Goal: Task Accomplishment & Management: Use online tool/utility

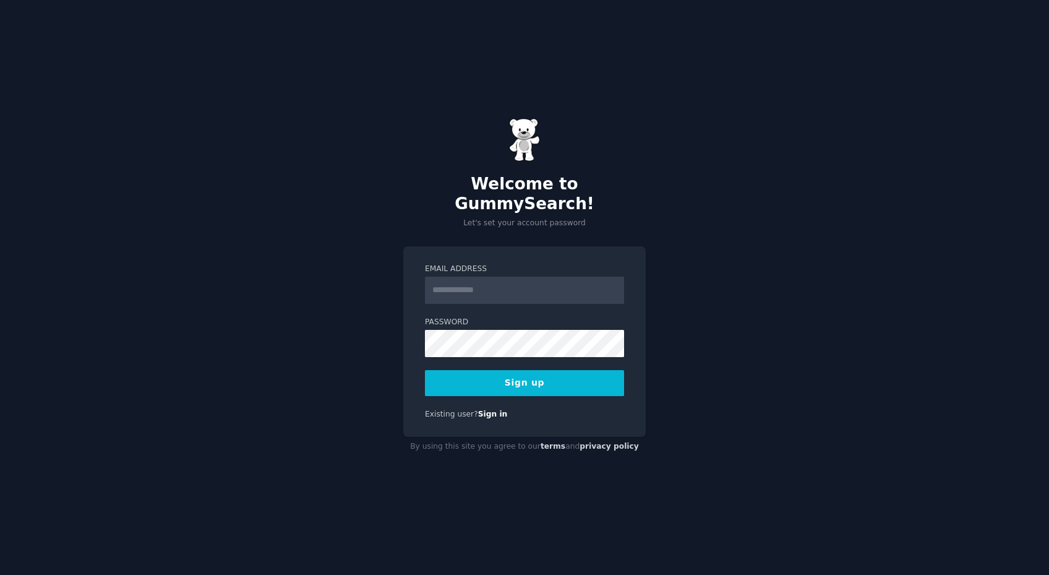
click at [489, 281] on input "Email Address" at bounding box center [524, 290] width 199 height 27
type input "**********"
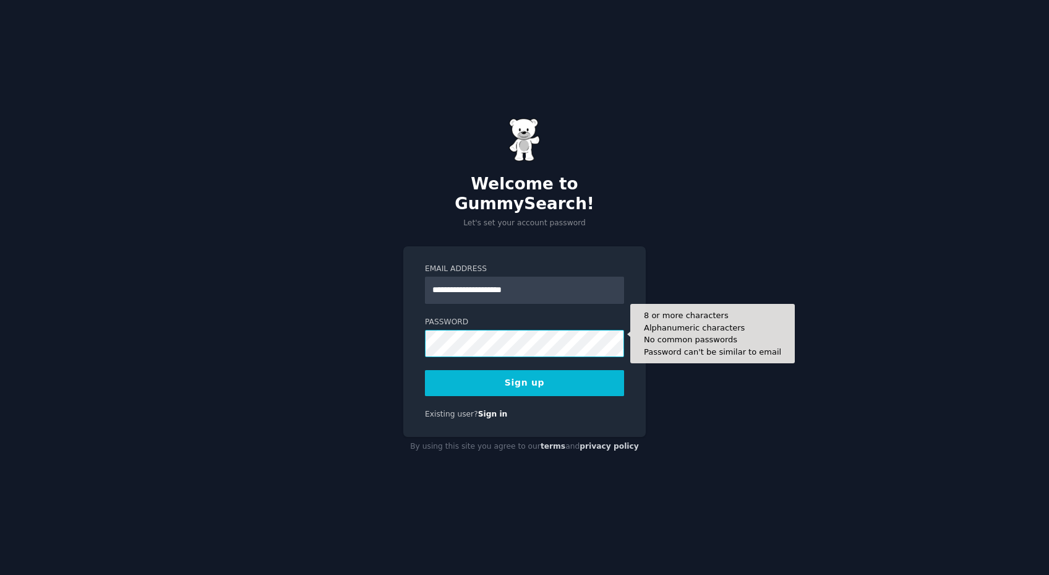
click at [425, 370] on button "Sign up" at bounding box center [524, 383] width 199 height 26
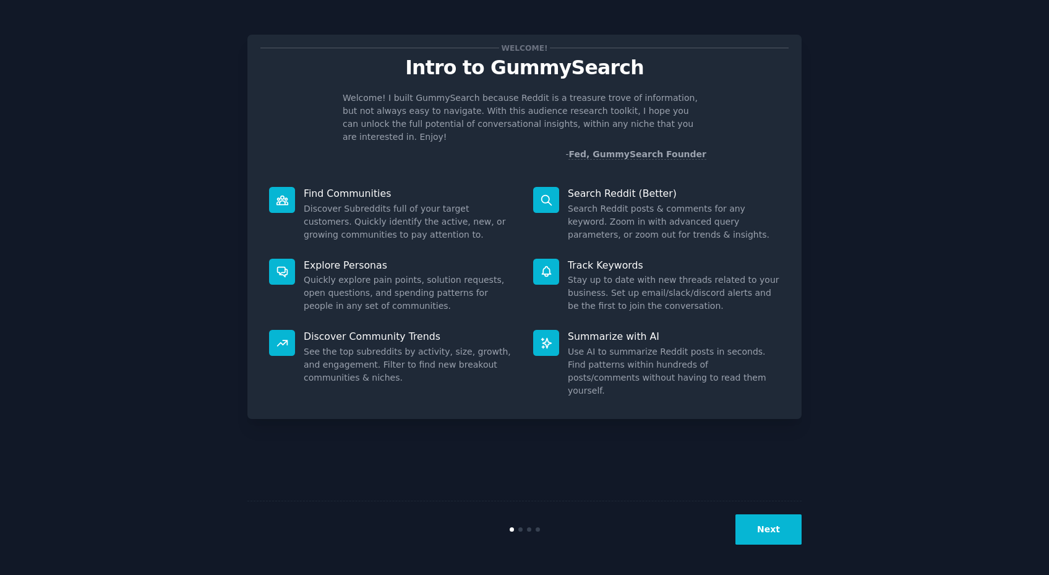
click at [776, 525] on button "Next" at bounding box center [769, 529] width 66 height 30
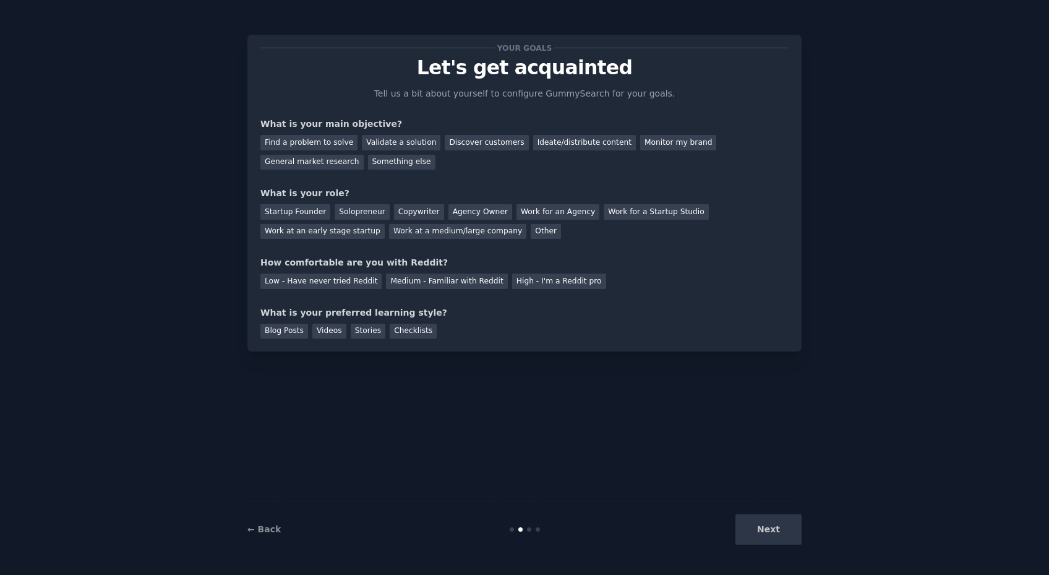
click at [755, 534] on div "Next" at bounding box center [709, 529] width 185 height 30
click at [754, 530] on div "Next" at bounding box center [709, 529] width 185 height 30
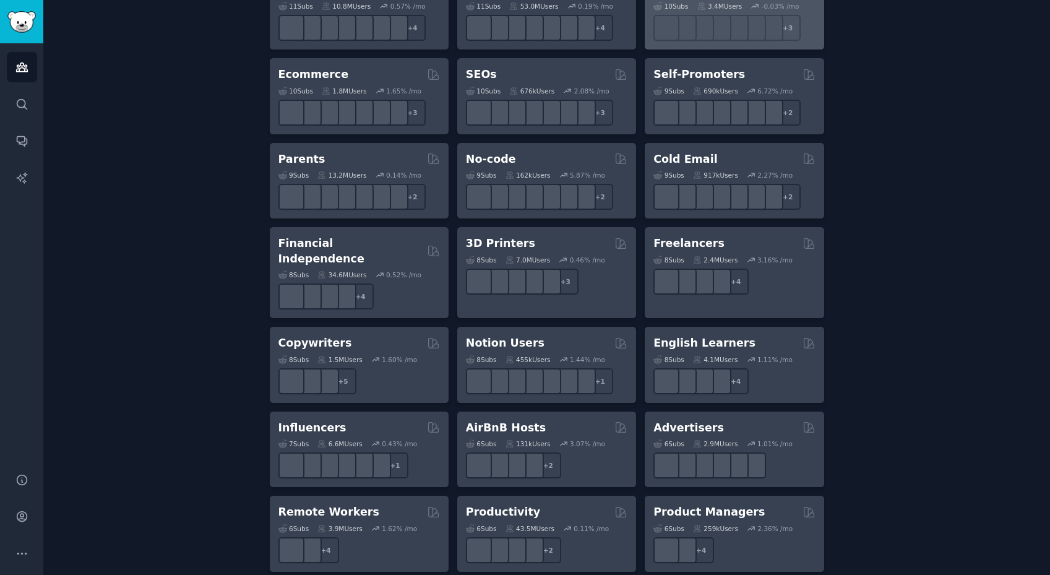
scroll to position [799, 0]
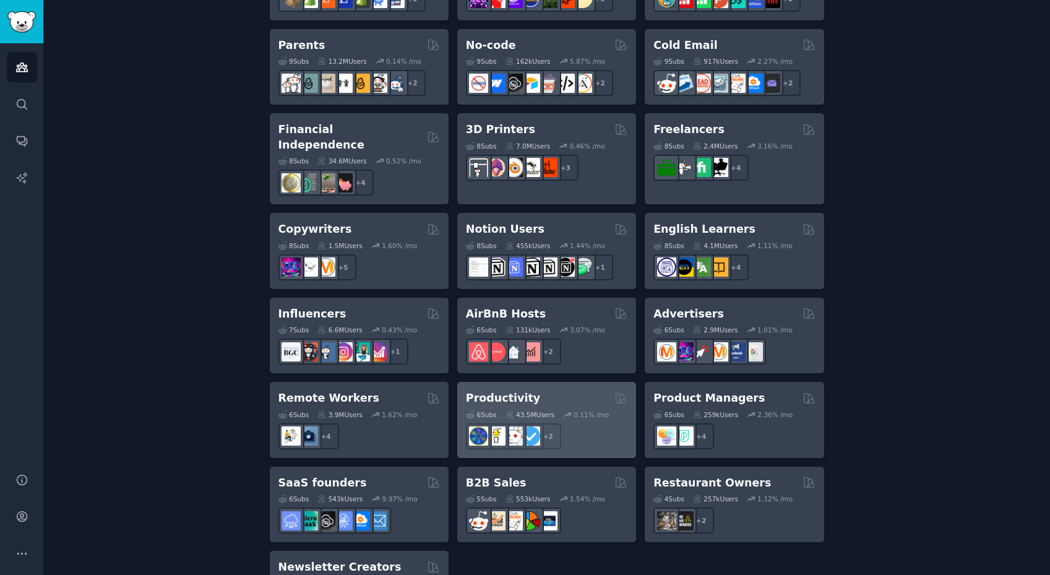
click at [546, 390] on div "Productivity" at bounding box center [546, 397] width 161 height 15
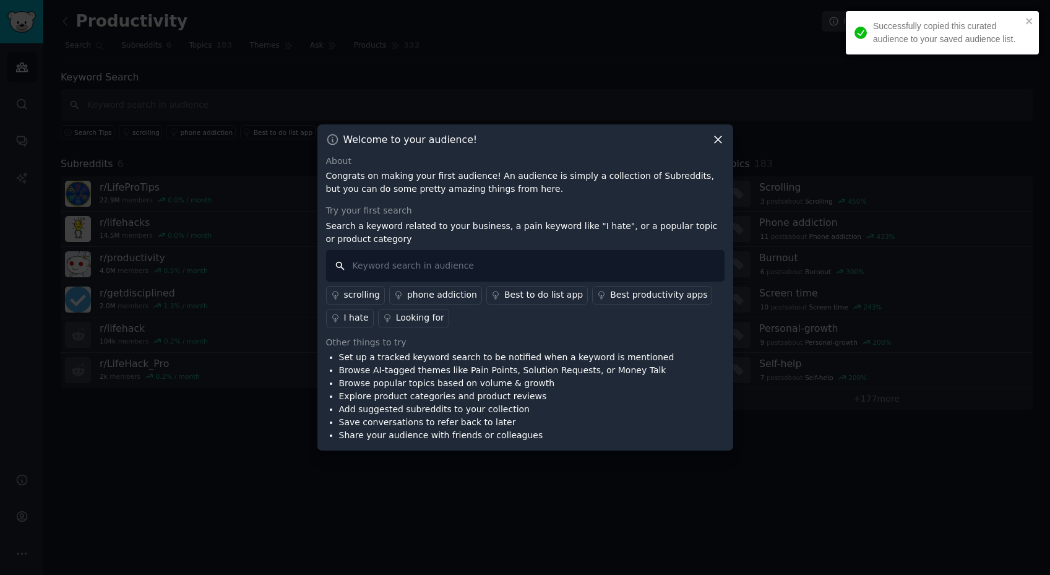
click at [486, 272] on input "text" at bounding box center [525, 266] width 398 height 32
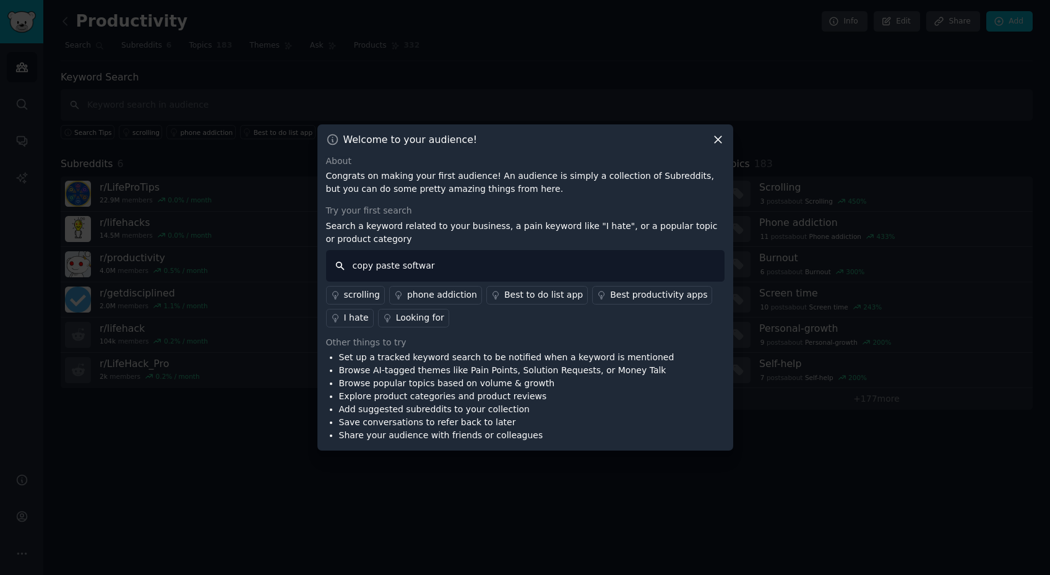
type input "copy paste software"
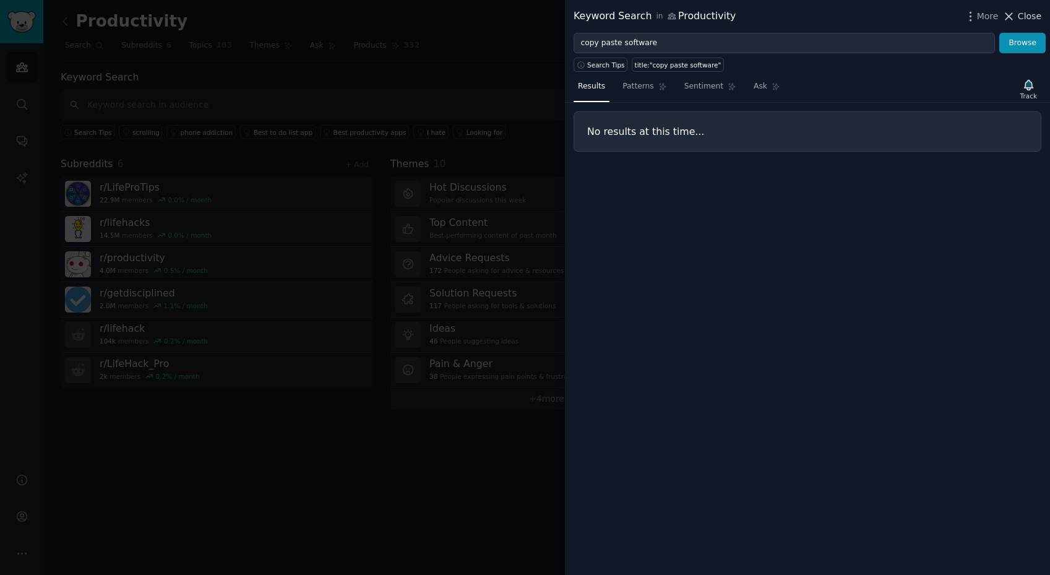
click at [1029, 22] on span "Close" at bounding box center [1030, 16] width 24 height 13
